Goal: Information Seeking & Learning: Understand process/instructions

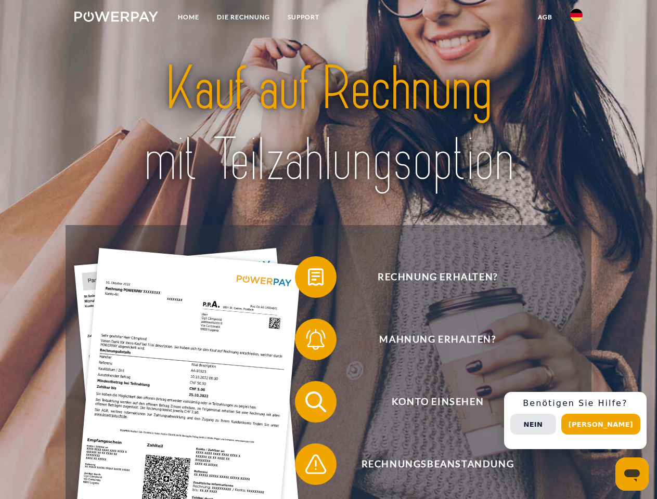
click at [116, 18] on img at bounding box center [116, 16] width 84 height 10
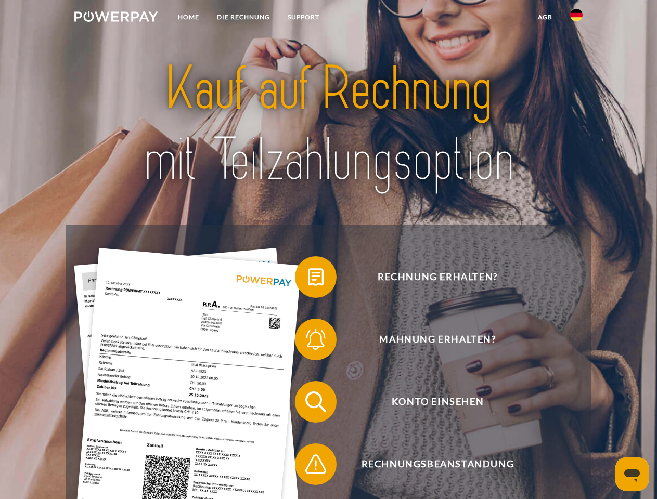
click at [576, 18] on img at bounding box center [576, 15] width 12 height 12
click at [545, 17] on link "agb" at bounding box center [545, 17] width 32 height 19
click at [308, 279] on span at bounding box center [300, 277] width 52 height 52
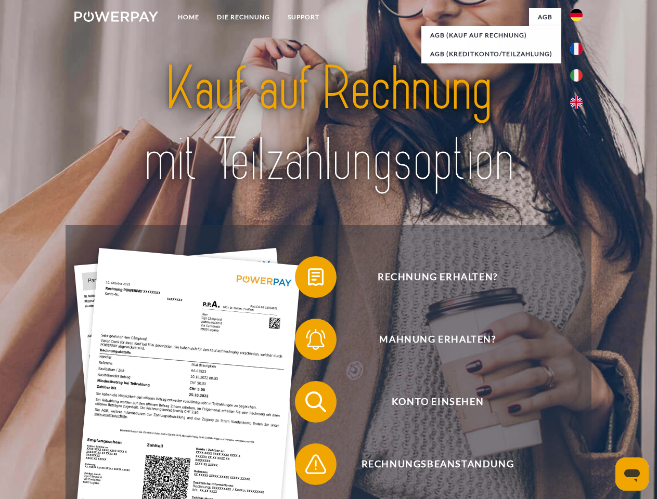
click at [308, 342] on div "Rechnung erhalten? Mahnung erhalten? Konto einsehen" at bounding box center [328, 433] width 525 height 416
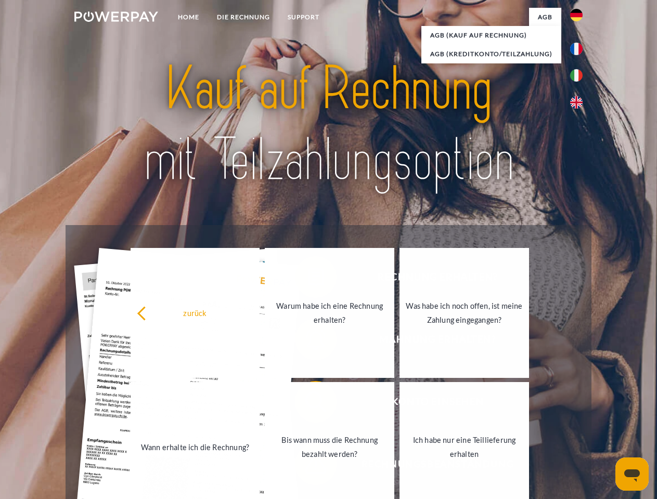
click at [308, 404] on link "Bis wann muss die Rechnung bezahlt werden?" at bounding box center [330, 447] width 130 height 130
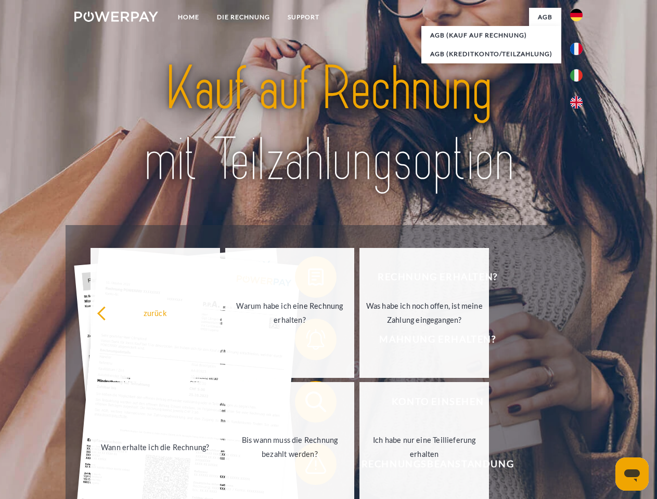
click at [359, 467] on link "Ich habe nur eine Teillieferung erhalten" at bounding box center [424, 447] width 130 height 130
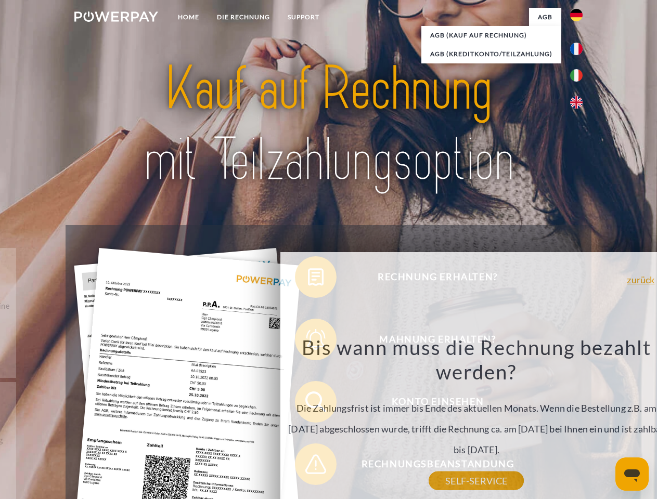
click at [579, 421] on div "Rechnung erhalten? Mahnung erhalten? Konto einsehen" at bounding box center [328, 433] width 525 height 416
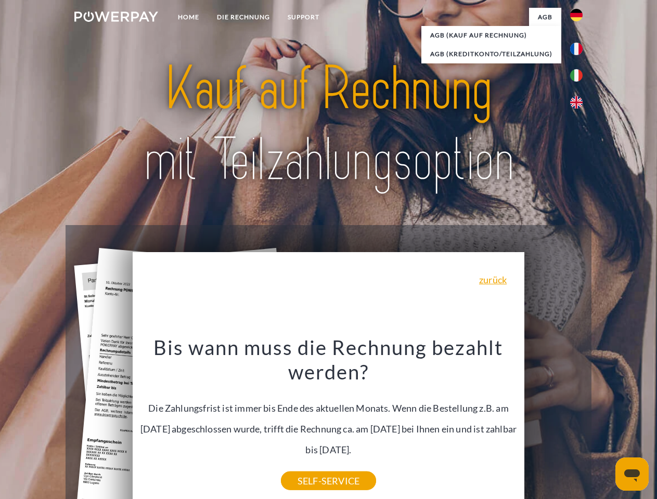
click at [554, 423] on span "Konto einsehen" at bounding box center [437, 402] width 255 height 42
click at [605, 425] on header "Home DIE RECHNUNG SUPPORT" at bounding box center [328, 359] width 657 height 718
